Goal: Navigation & Orientation: Find specific page/section

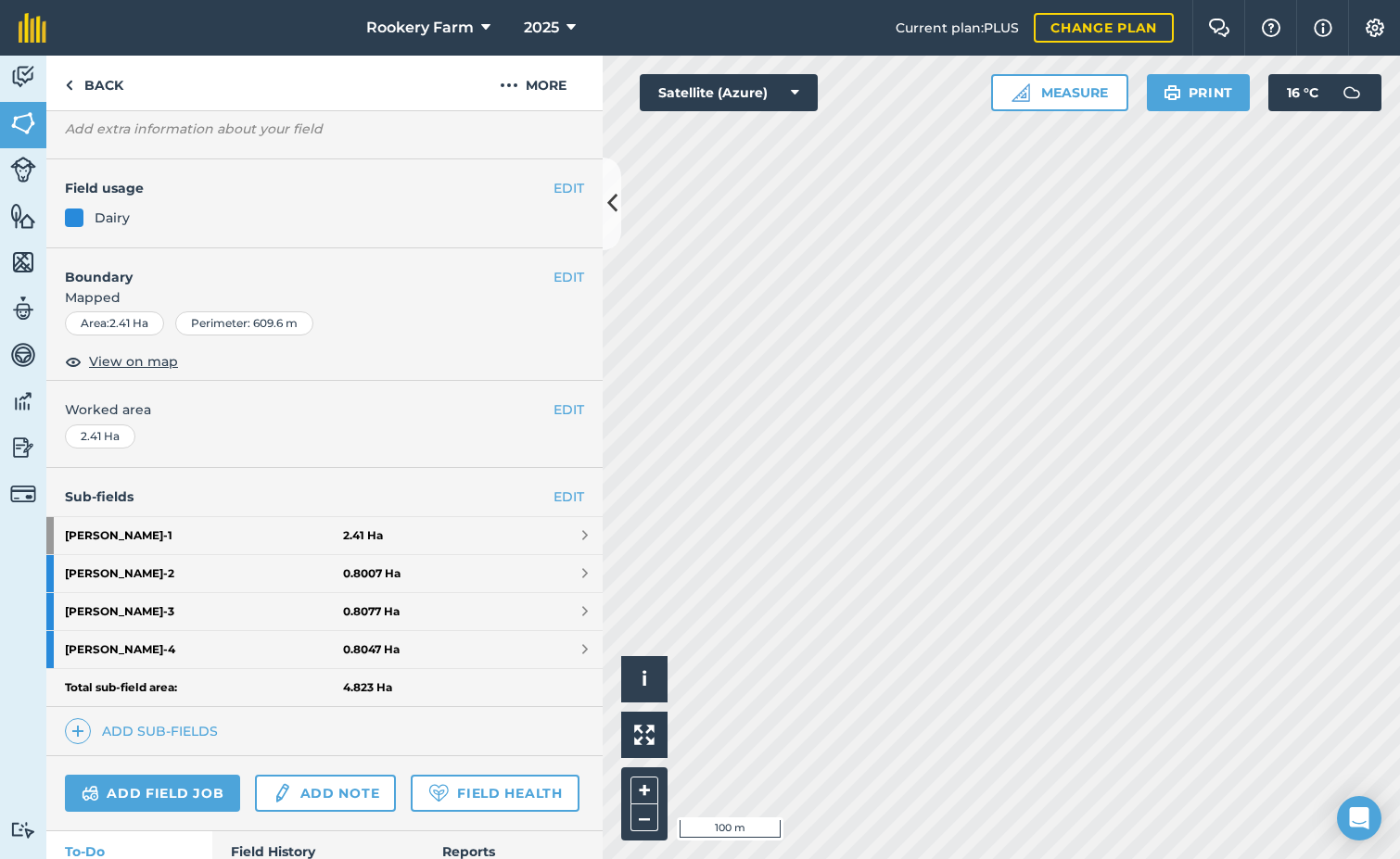
scroll to position [228, 0]
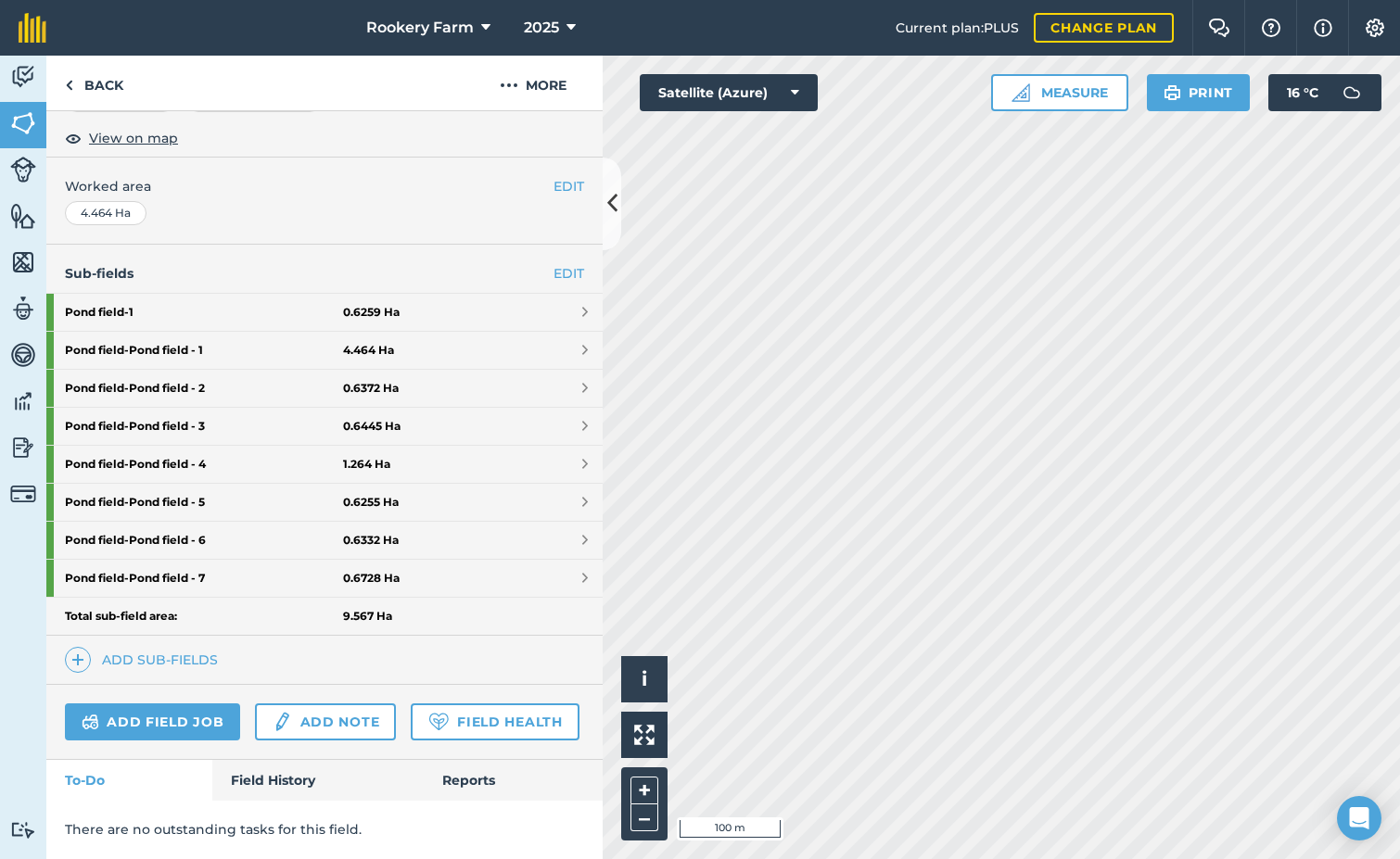
scroll to position [380, 0]
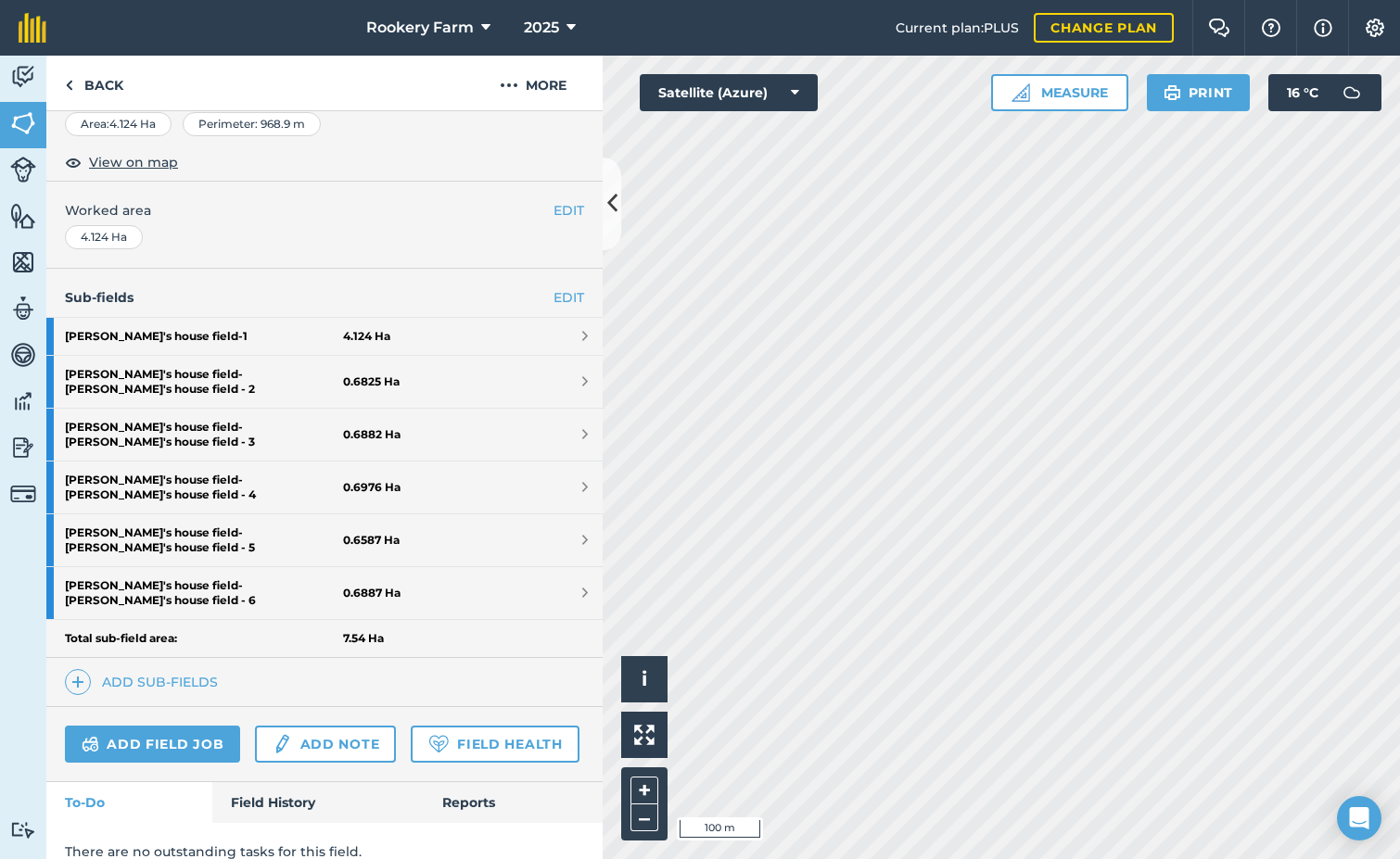
scroll to position [363, 0]
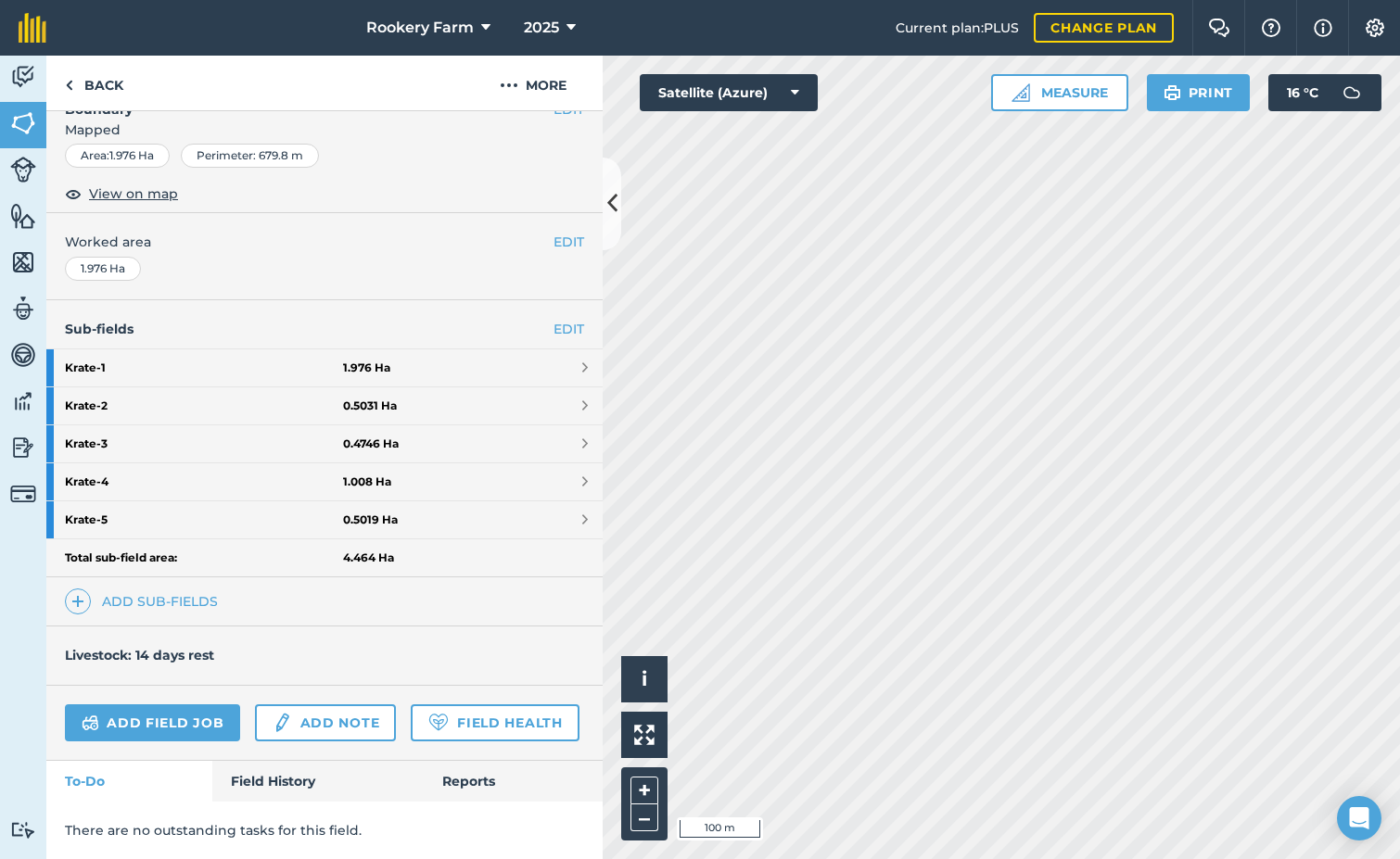
scroll to position [324, 0]
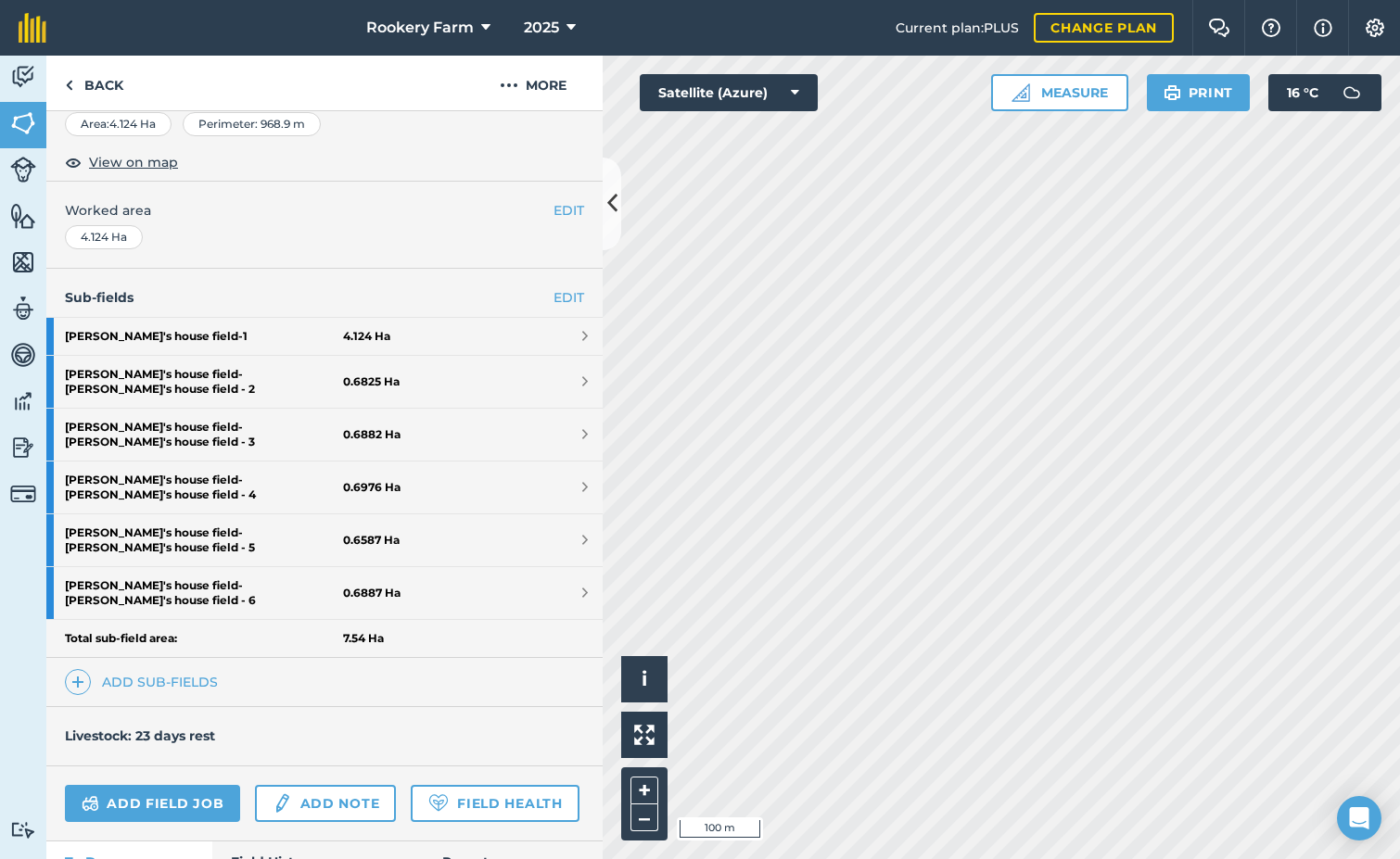
scroll to position [324, 0]
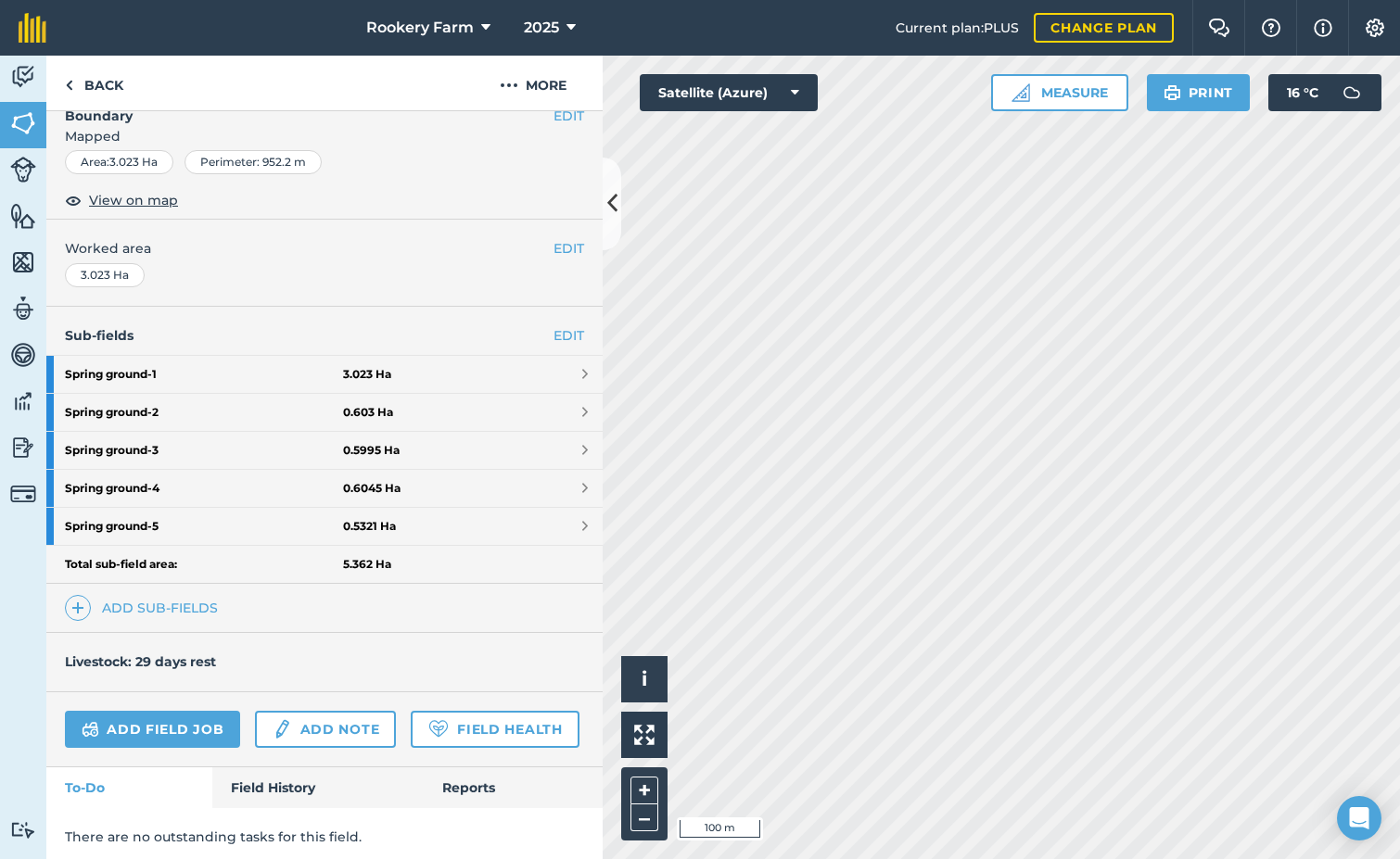
scroll to position [324, 0]
